Goal: Task Accomplishment & Management: Manage account settings

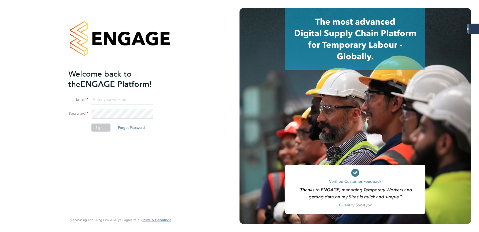
type input "amy.dhawan@servicecare.org.uk"
click at [103, 128] on button "Sign In" at bounding box center [101, 127] width 19 height 8
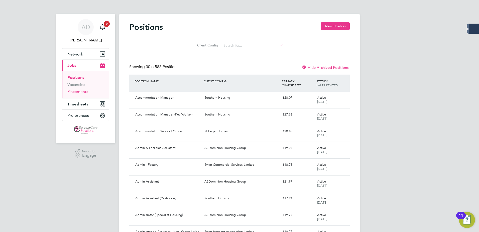
click at [73, 90] on link "Placements" at bounding box center [77, 91] width 21 height 5
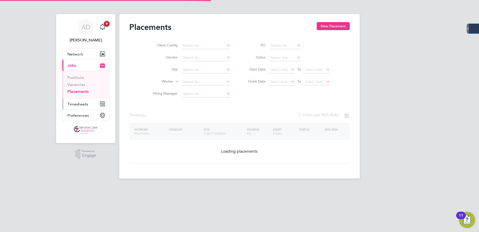
drag, startPoint x: 77, startPoint y: 101, endPoint x: 79, endPoint y: 106, distance: 5.1
click at [77, 101] on button "Timesheets" at bounding box center [85, 103] width 47 height 11
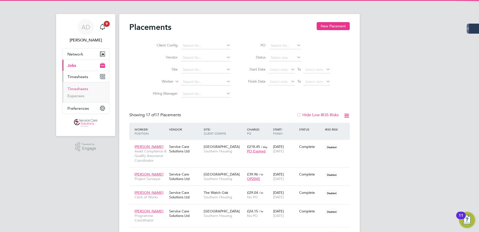
click at [79, 87] on link "Timesheets" at bounding box center [77, 88] width 21 height 5
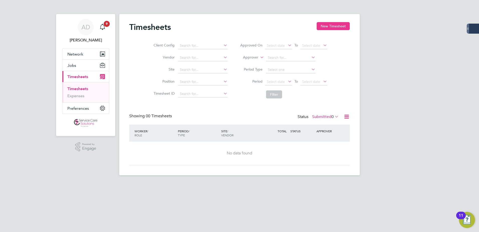
click at [323, 116] on label "Submitted 0" at bounding box center [325, 116] width 27 height 5
click at [321, 125] on li "All" at bounding box center [322, 125] width 23 height 7
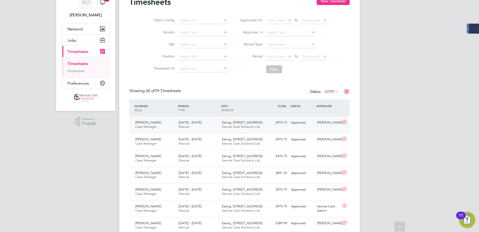
click at [239, 128] on span "Service Care Solutions Ltd" at bounding box center [241, 126] width 38 height 4
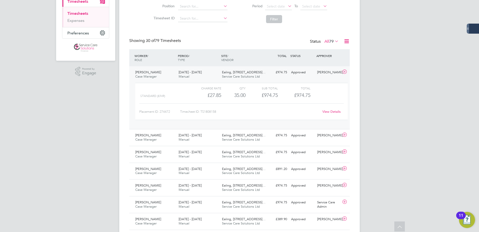
click at [330, 112] on link "View Details" at bounding box center [332, 111] width 18 height 4
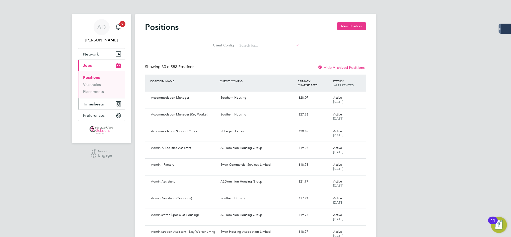
click at [94, 108] on button "Timesheets" at bounding box center [101, 103] width 47 height 11
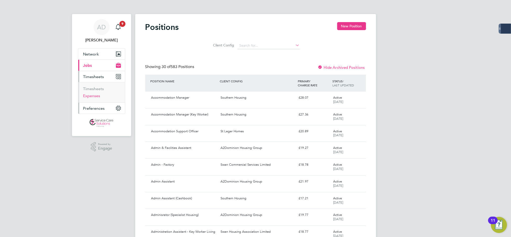
click at [94, 104] on button "Preferences" at bounding box center [101, 108] width 47 height 11
click at [94, 80] on button "Timesheets" at bounding box center [101, 76] width 47 height 11
click at [93, 89] on link "Timesheets" at bounding box center [93, 88] width 21 height 5
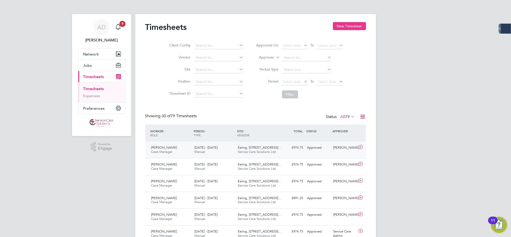
click at [257, 148] on span "Ealing, [STREET_ADDRESS]…" at bounding box center [260, 147] width 44 height 4
